Goal: Task Accomplishment & Management: Manage account settings

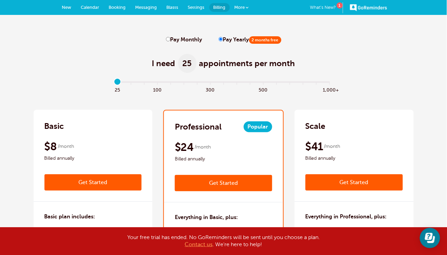
click at [198, 13] on link "Settings" at bounding box center [196, 7] width 26 height 15
click at [217, 9] on span "Billing" at bounding box center [219, 7] width 12 height 5
click at [196, 8] on span "Settings" at bounding box center [196, 7] width 17 height 5
click at [364, 8] on link "GoReminders" at bounding box center [368, 7] width 37 height 15
click at [431, 242] on icon "Open Learn | Contact Us" at bounding box center [431, 239] width 8 height 7
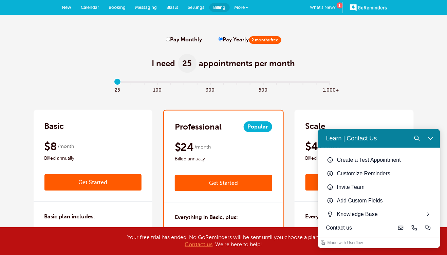
click at [198, 8] on span "Settings" at bounding box center [196, 7] width 17 height 5
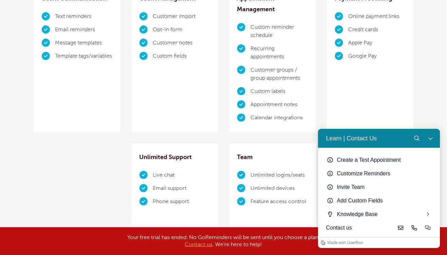
scroll to position [459, 0]
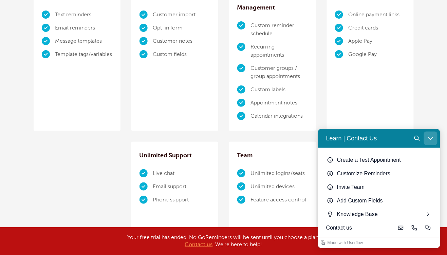
click at [432, 141] on button "Close Learn | Contact Us" at bounding box center [430, 138] width 14 height 14
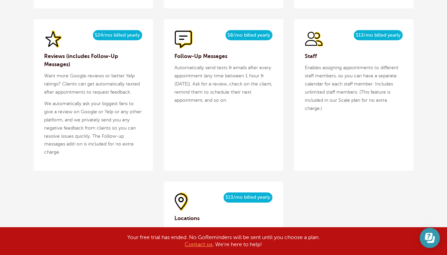
scroll to position [0, 0]
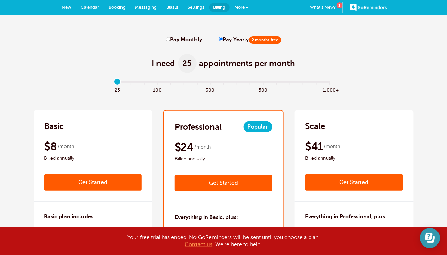
click at [241, 7] on span "More" at bounding box center [239, 7] width 11 height 5
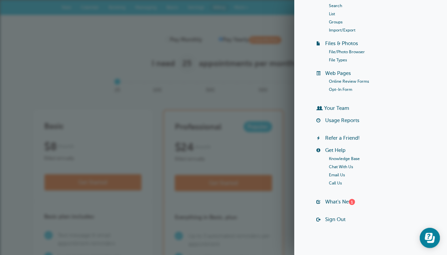
scroll to position [72, 0]
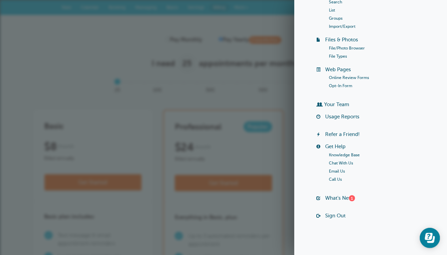
click at [338, 214] on link "Sign Out" at bounding box center [335, 215] width 20 height 5
